Goal: Task Accomplishment & Management: Use online tool/utility

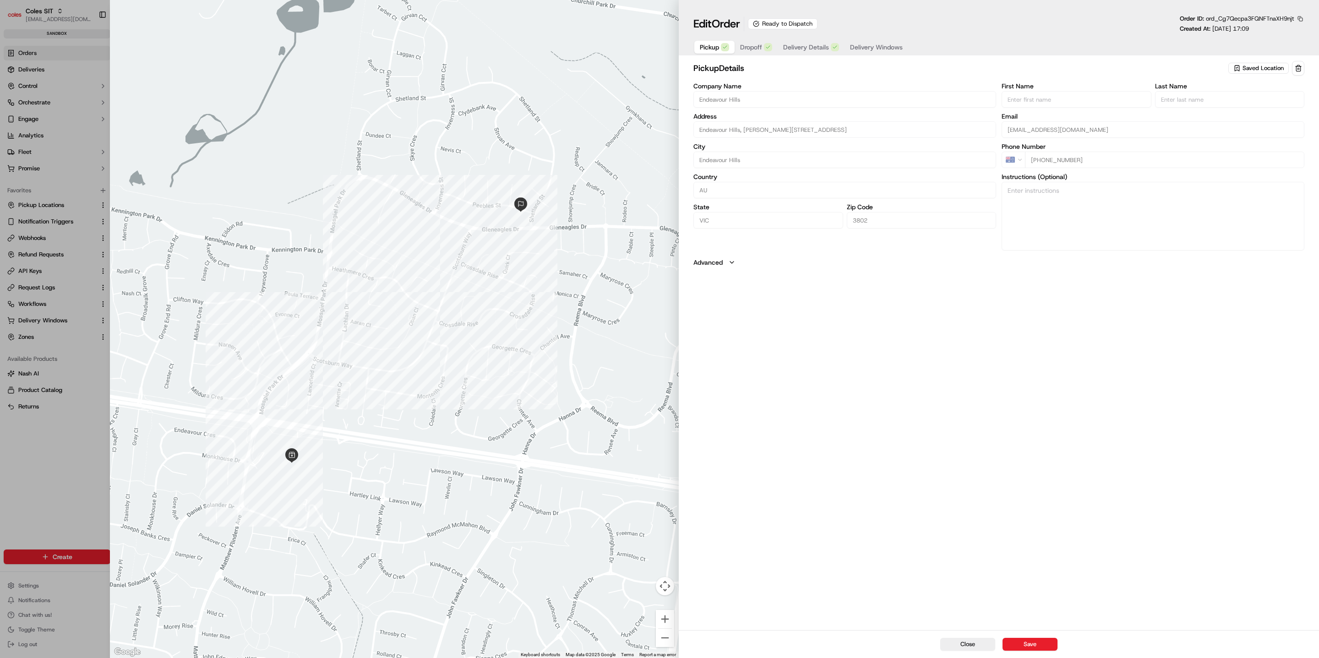
click at [1297, 16] on button "button" at bounding box center [1300, 19] width 8 height 8
click at [1288, 27] on button "Copy ID" at bounding box center [1274, 32] width 83 height 11
click at [1268, 42] on button "Copy URL" at bounding box center [1274, 45] width 83 height 11
click at [1301, 17] on button "button" at bounding box center [1300, 19] width 8 height 8
click at [1291, 43] on button "Copy URL" at bounding box center [1274, 45] width 83 height 11
